Goal: Navigation & Orientation: Find specific page/section

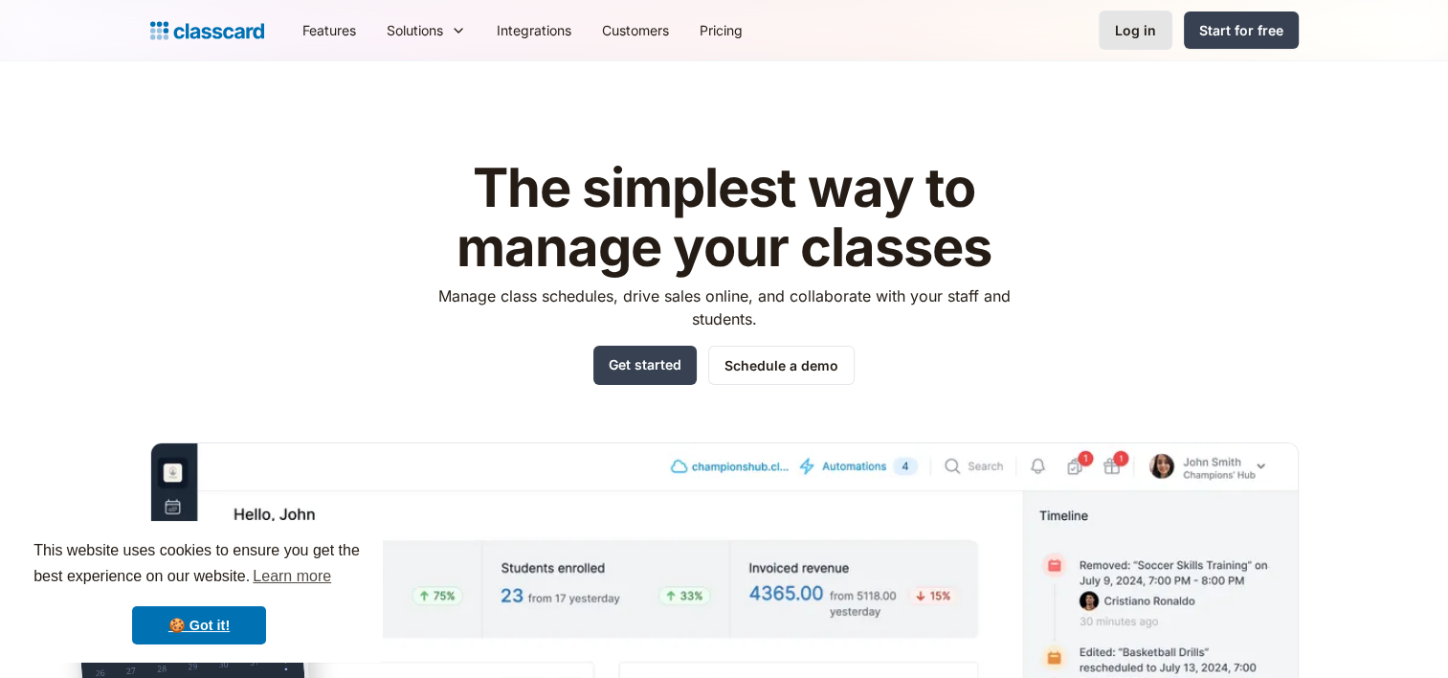
click at [1162, 26] on link "Log in" at bounding box center [1136, 30] width 74 height 39
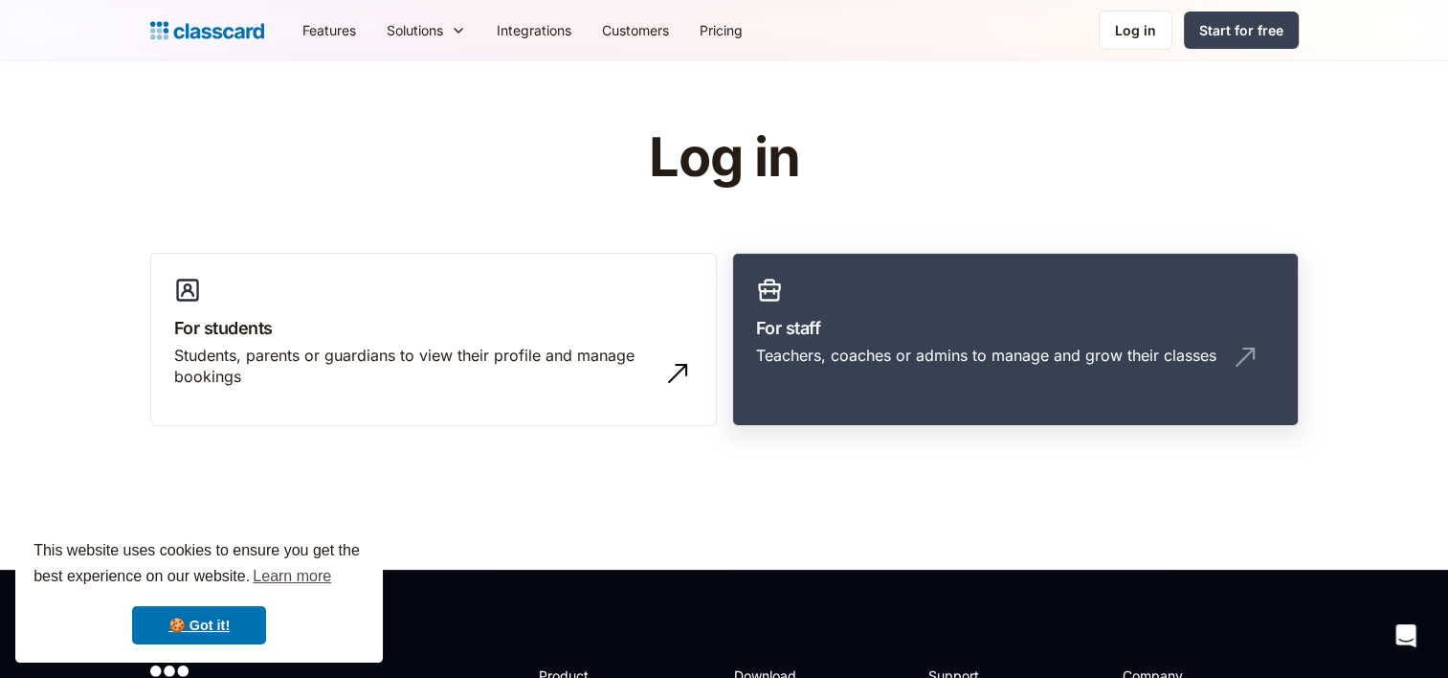
click at [1007, 300] on link "For staff Teachers, coaches or admins to manage and grow their classes" at bounding box center [1015, 340] width 567 height 174
